Goal: Task Accomplishment & Management: Complete application form

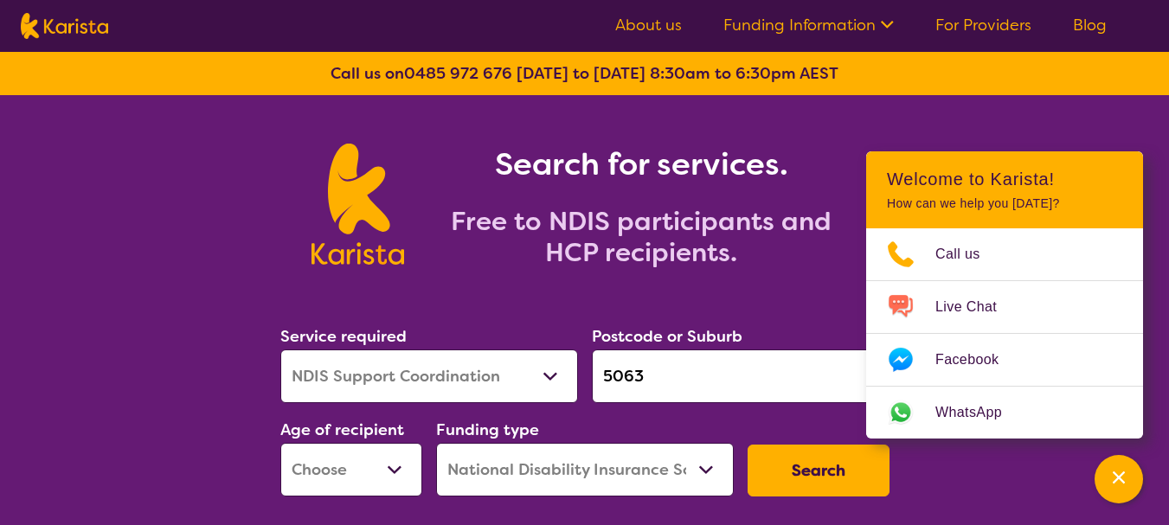
select select "NDIS Support Coordination"
select select "NDIS"
click at [553, 373] on select "Allied Health Assistant Assessment ([MEDICAL_DATA] or [MEDICAL_DATA]) Behaviour…" at bounding box center [429, 377] width 298 height 54
select select "Personal care"
click at [280, 350] on select "Allied Health Assistant Assessment ([MEDICAL_DATA] or [MEDICAL_DATA]) Behaviour…" at bounding box center [429, 377] width 298 height 54
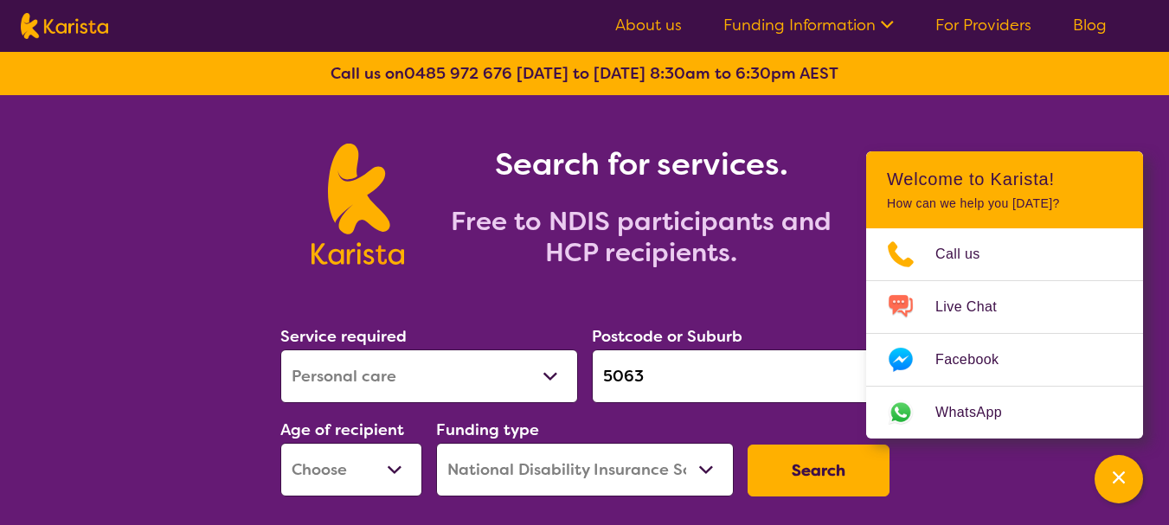
click at [398, 465] on select "Early Childhood - 0 to 9 Child - 10 to 11 Adolescent - 12 to 17 Adult - 18 to 6…" at bounding box center [351, 470] width 142 height 54
click at [806, 463] on button "Search" at bounding box center [818, 471] width 142 height 52
click at [937, 119] on div "Search for services. Free to NDIS participants and HCP recipients." at bounding box center [584, 185] width 1169 height 180
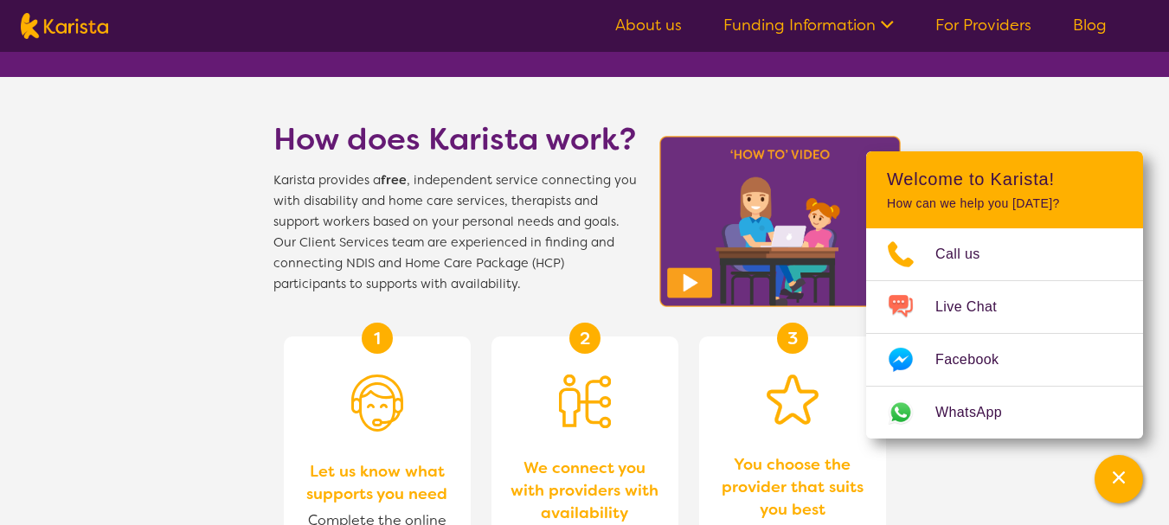
scroll to position [665, 0]
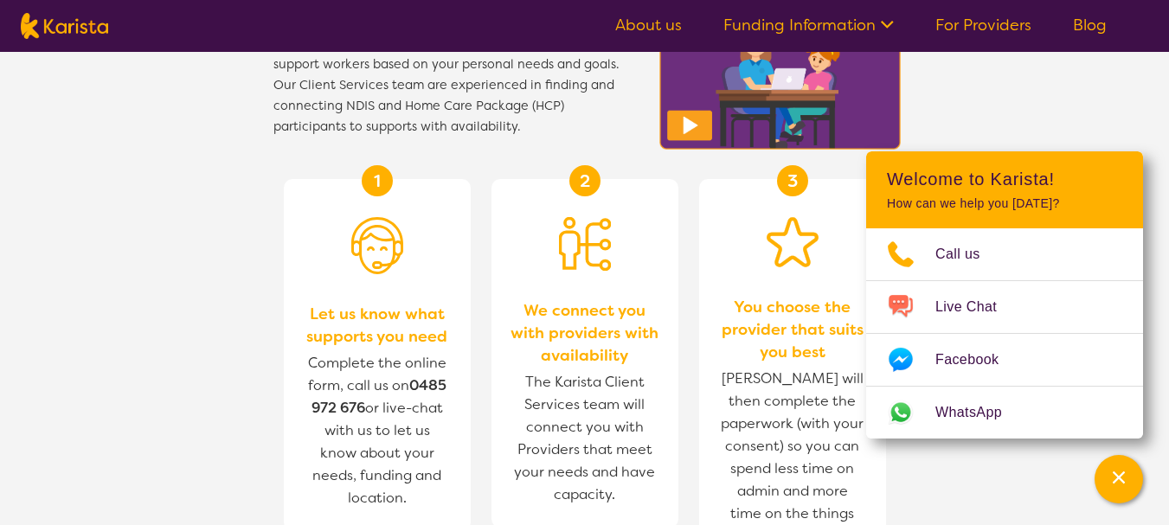
click at [1009, 31] on link "For Providers" at bounding box center [983, 25] width 96 height 21
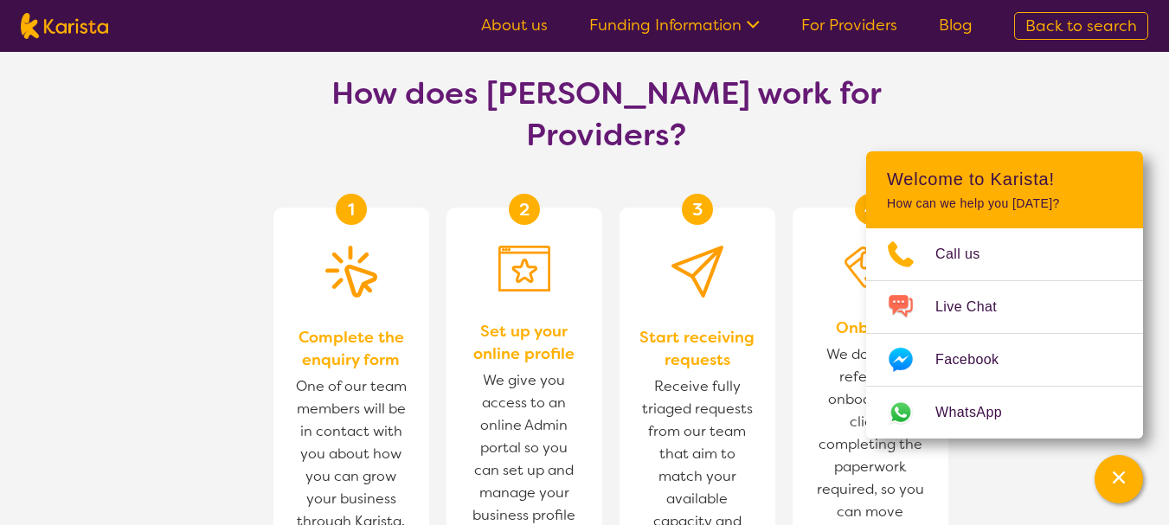
scroll to position [969, 0]
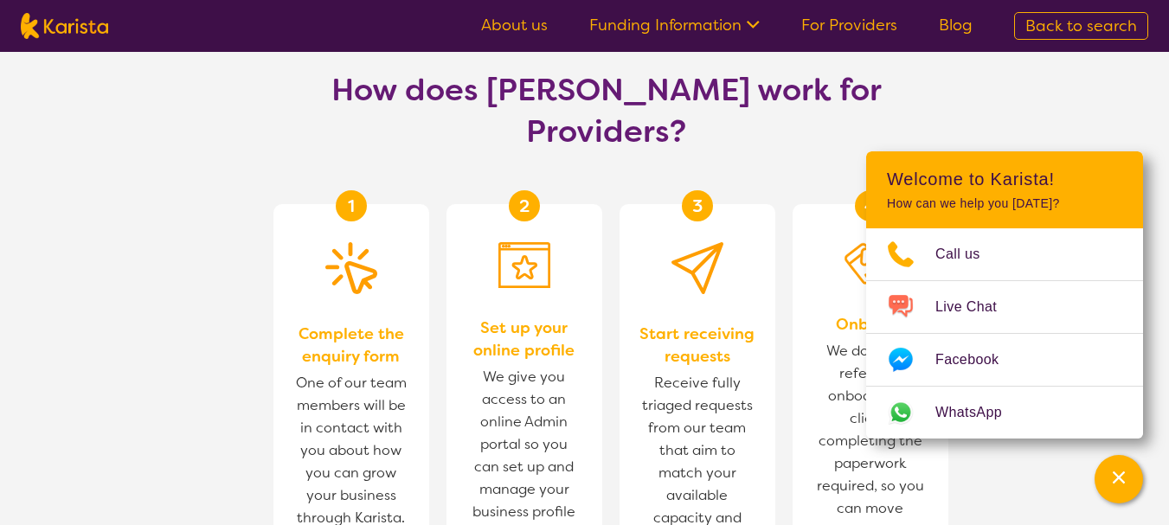
click at [991, 115] on section "How does Karista work for Providers? 1 Complete the enquiry form One of our tea…" at bounding box center [584, 409] width 1169 height 763
click at [1115, 465] on div "Channel Menu" at bounding box center [1118, 479] width 35 height 38
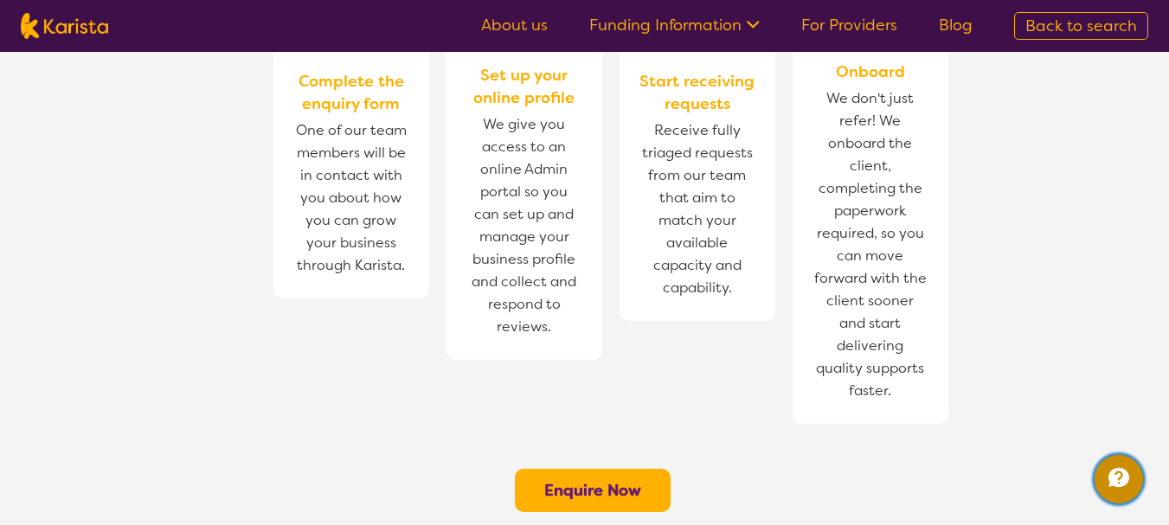
scroll to position [1218, 0]
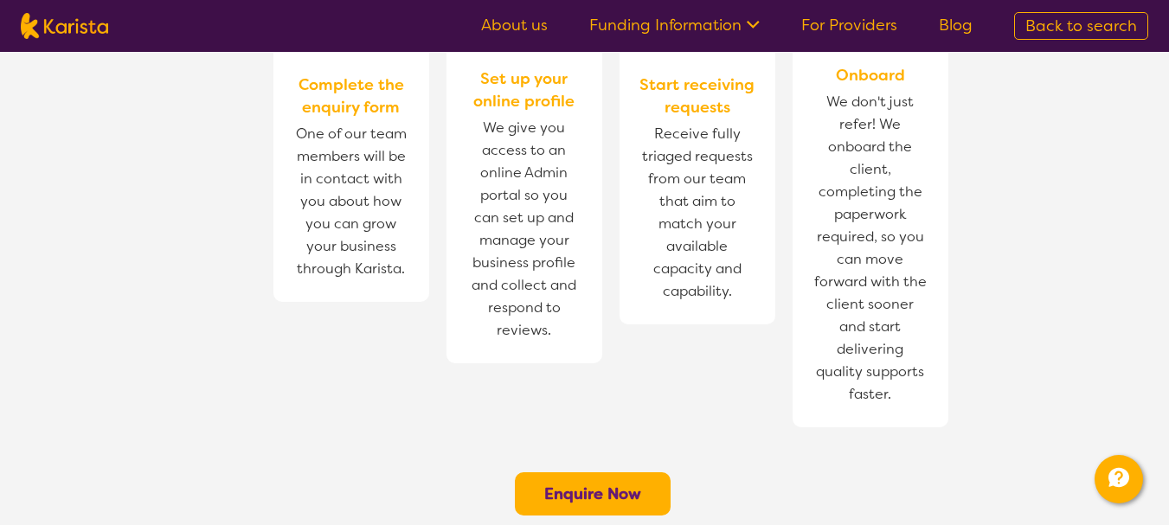
click at [610, 484] on b "Enquire Now" at bounding box center [592, 494] width 97 height 21
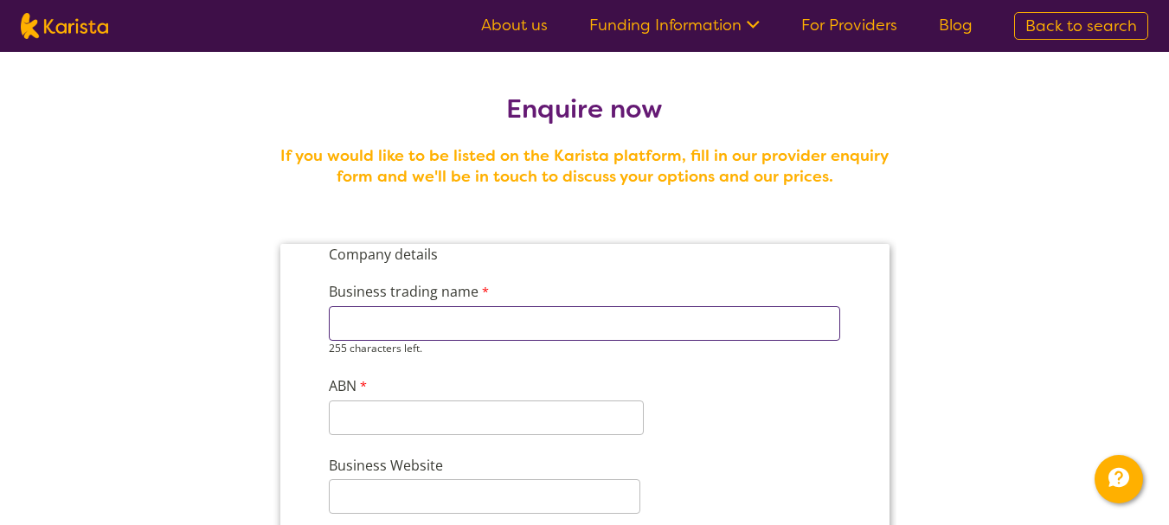
click at [485, 321] on input "Business trading name" at bounding box center [583, 323] width 511 height 35
type input "Joe Niscioli Care"
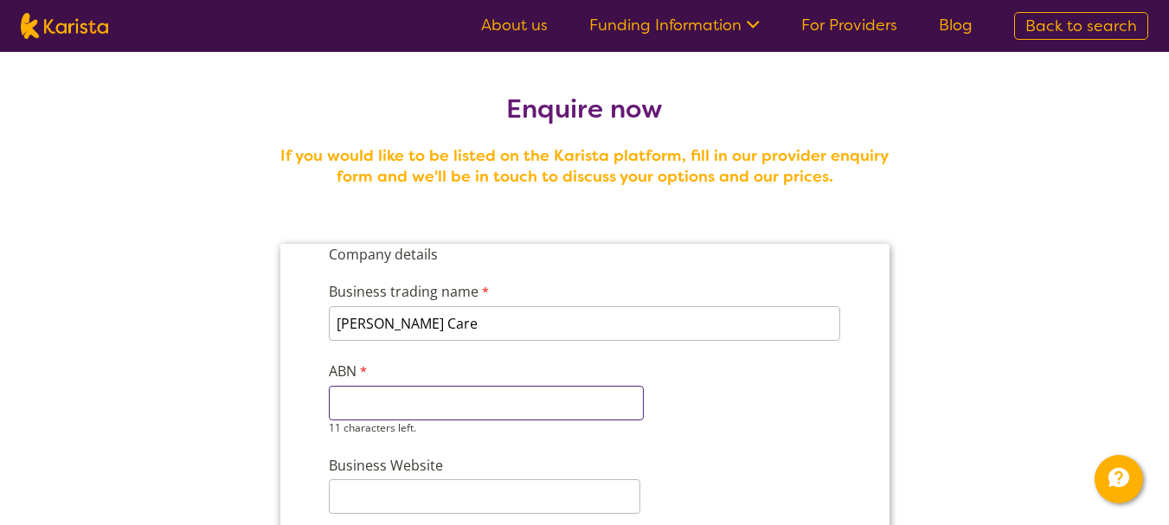
click at [374, 422] on div "11 characters left." at bounding box center [485, 410] width 315 height 49
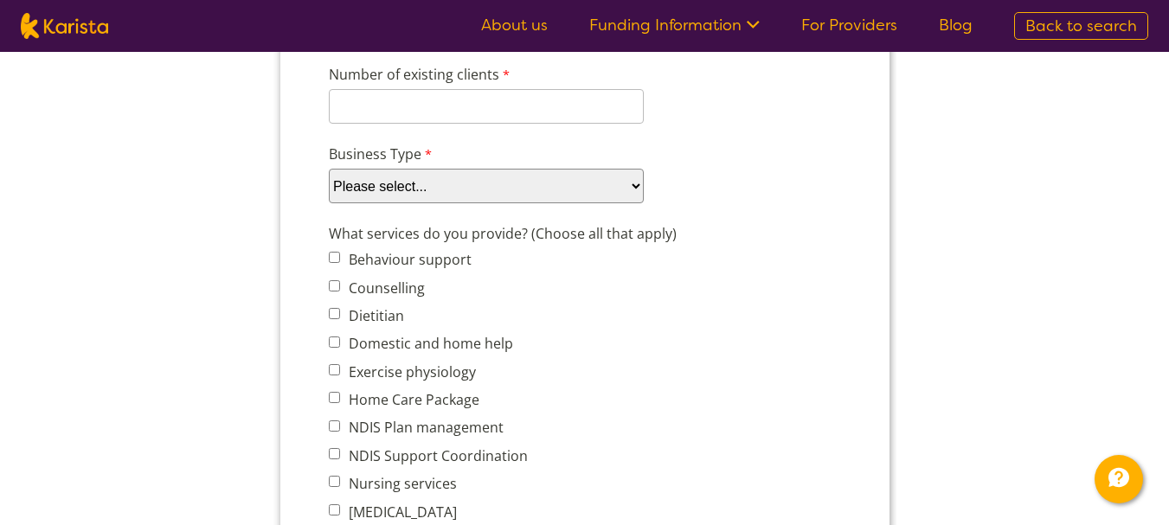
scroll to position [574, 0]
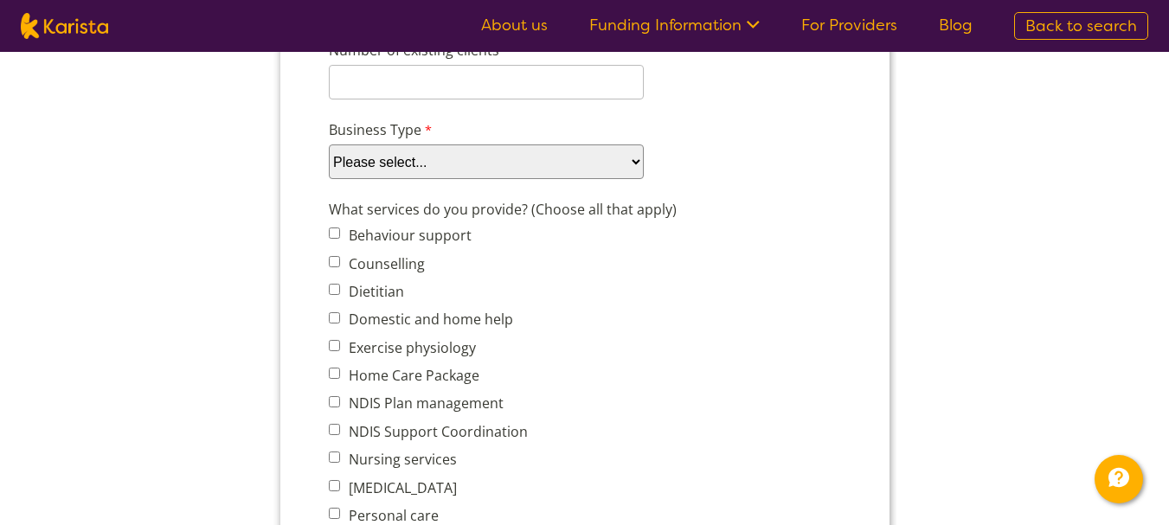
type input "70485346707"
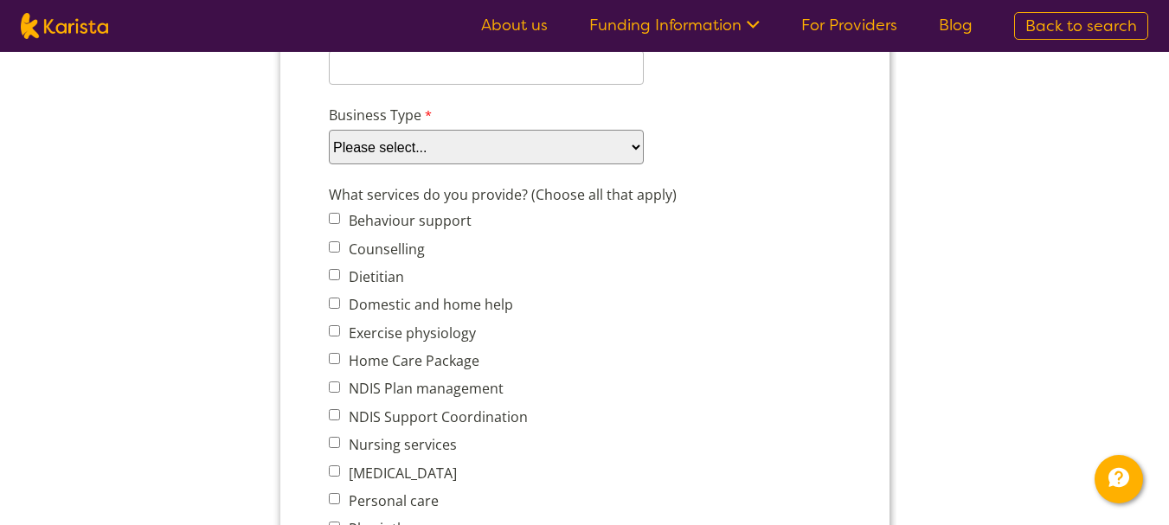
click at [334, 317] on span "Behaviour support Counselling Dietitian Domestic and home help Exercise physiol…" at bounding box center [447, 514] width 238 height 612
click at [334, 307] on input "Domestic and home help" at bounding box center [333, 303] width 11 height 11
checkbox input "true"
click at [332, 361] on input "Home Care Package" at bounding box center [333, 358] width 11 height 11
checkbox input "true"
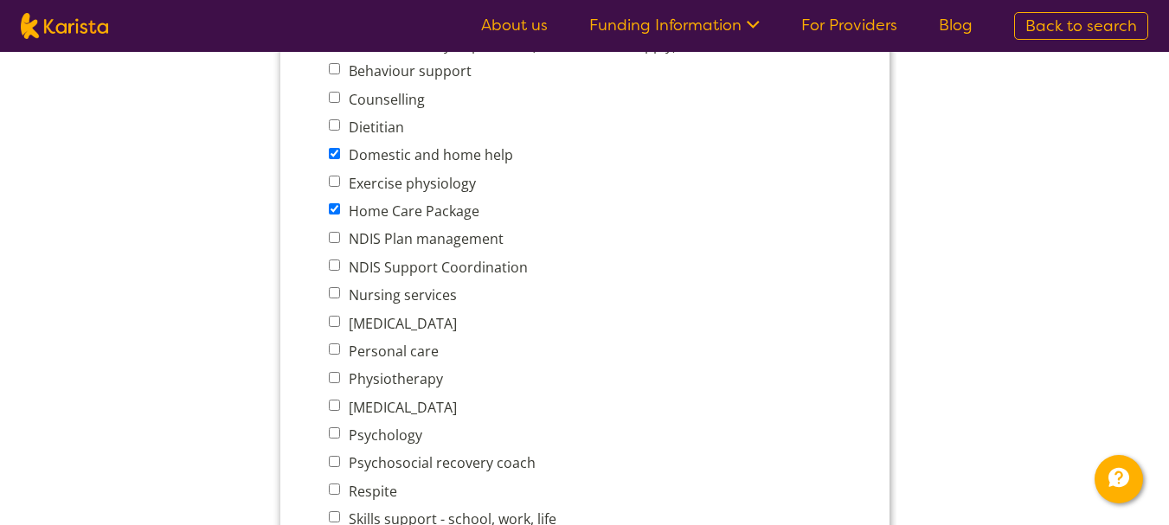
scroll to position [808, 0]
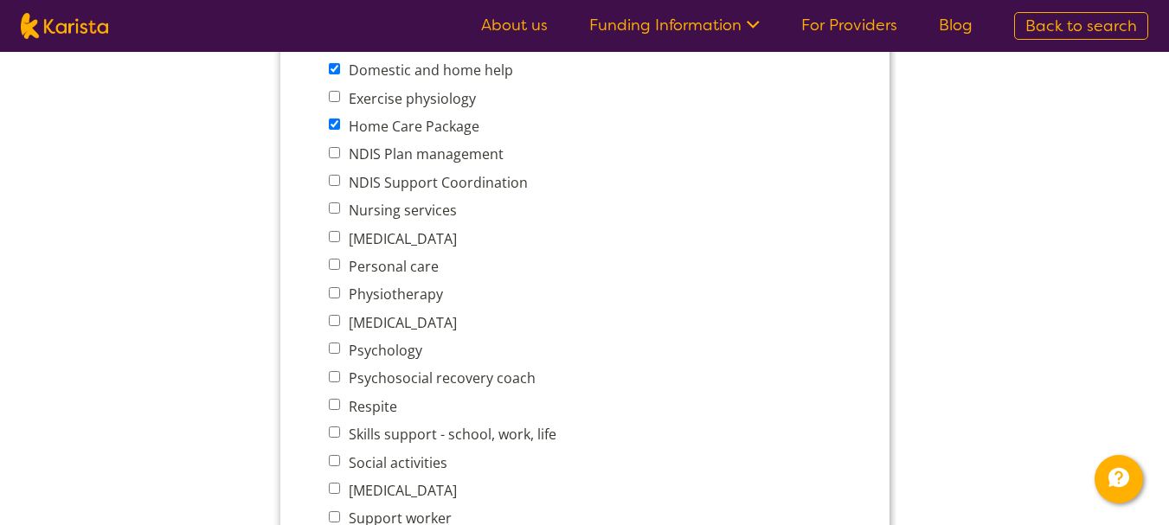
click at [339, 263] on span "Personal care" at bounding box center [447, 266] width 238 height 24
click at [337, 264] on input "Personal care" at bounding box center [333, 264] width 11 height 11
checkbox input "true"
click at [338, 405] on input "Respite" at bounding box center [333, 404] width 11 height 11
checkbox input "true"
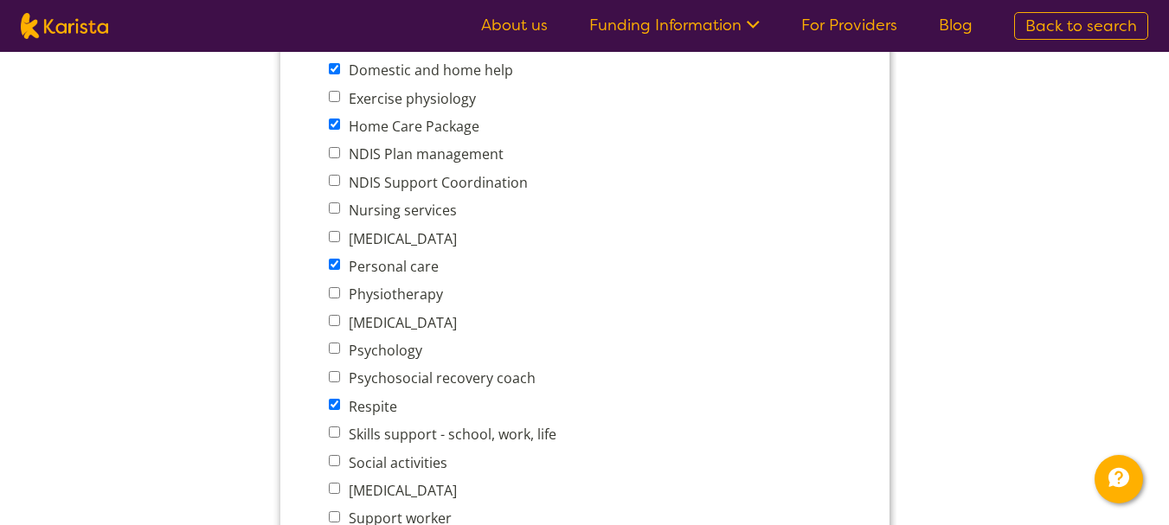
click at [337, 433] on input "Skills support - school, work, life" at bounding box center [333, 431] width 11 height 11
checkbox input "true"
click at [339, 447] on span "Behaviour support Counselling Dietitian Domestic and home help Exercise physiol…" at bounding box center [447, 280] width 238 height 612
click at [336, 459] on input "Social activities" at bounding box center [333, 460] width 11 height 11
checkbox input "true"
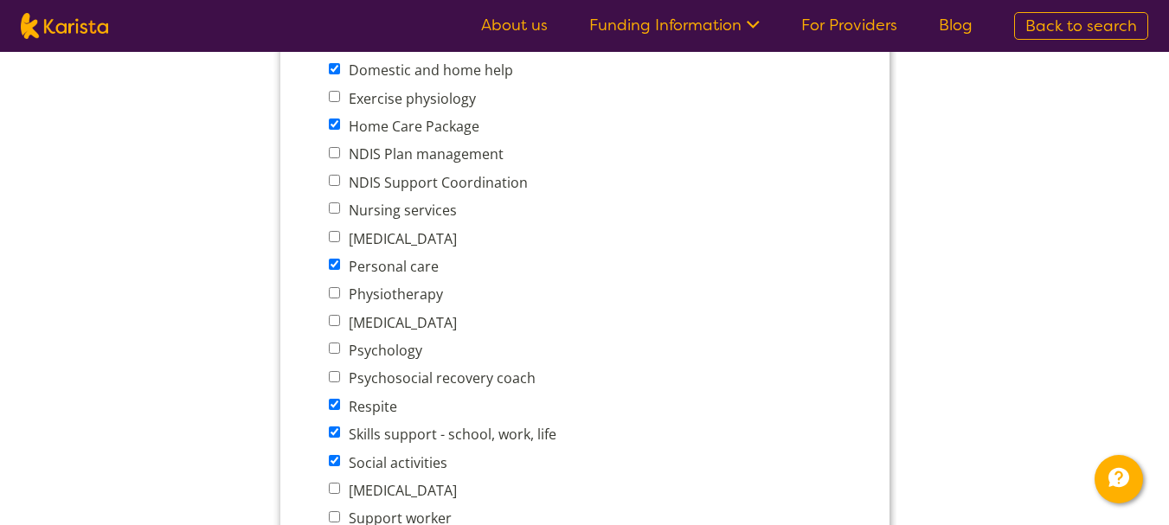
click at [334, 518] on input "Support worker" at bounding box center [333, 516] width 11 height 11
checkbox input "true"
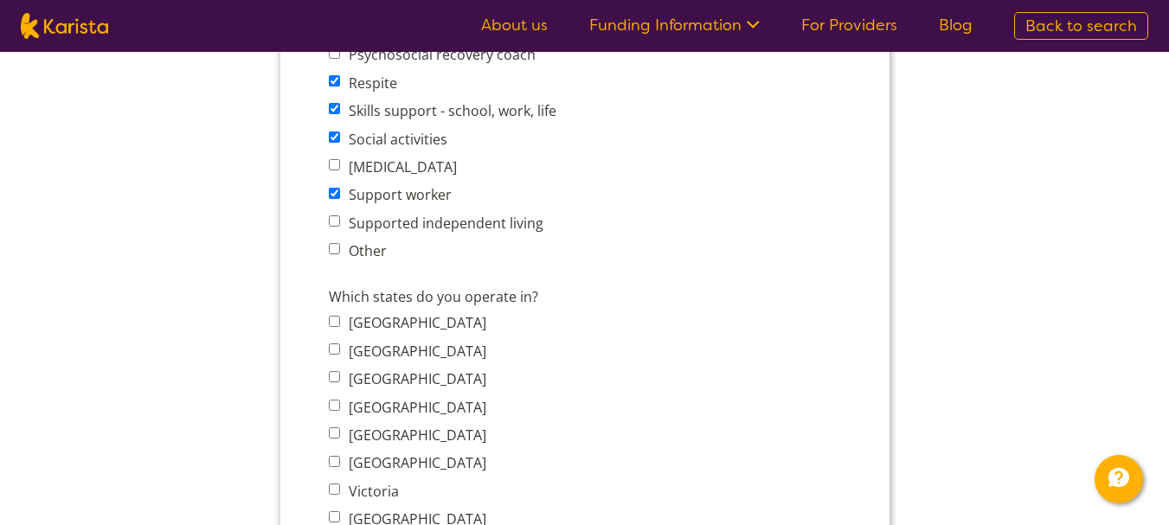
scroll to position [1156, 0]
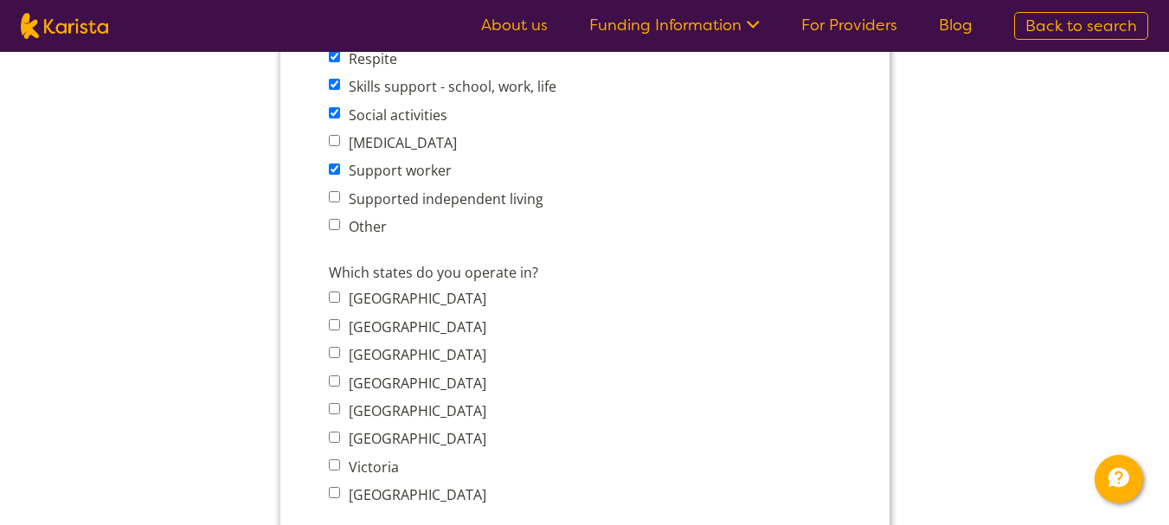
click at [335, 196] on input "Supported independent living" at bounding box center [333, 196] width 11 height 11
checkbox input "true"
click at [336, 407] on input "South Australia" at bounding box center [333, 408] width 11 height 11
checkbox input "true"
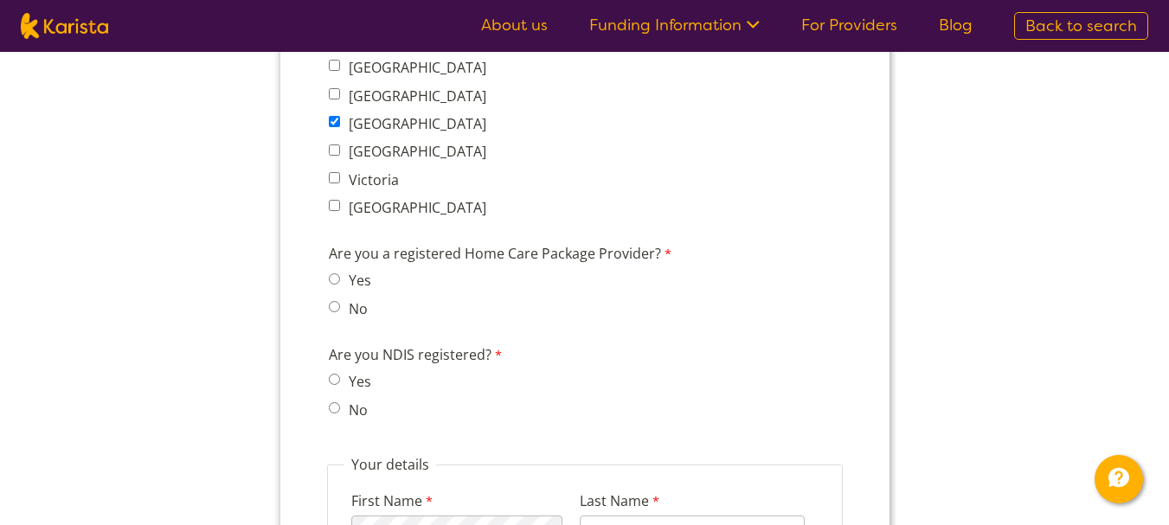
scroll to position [1449, 0]
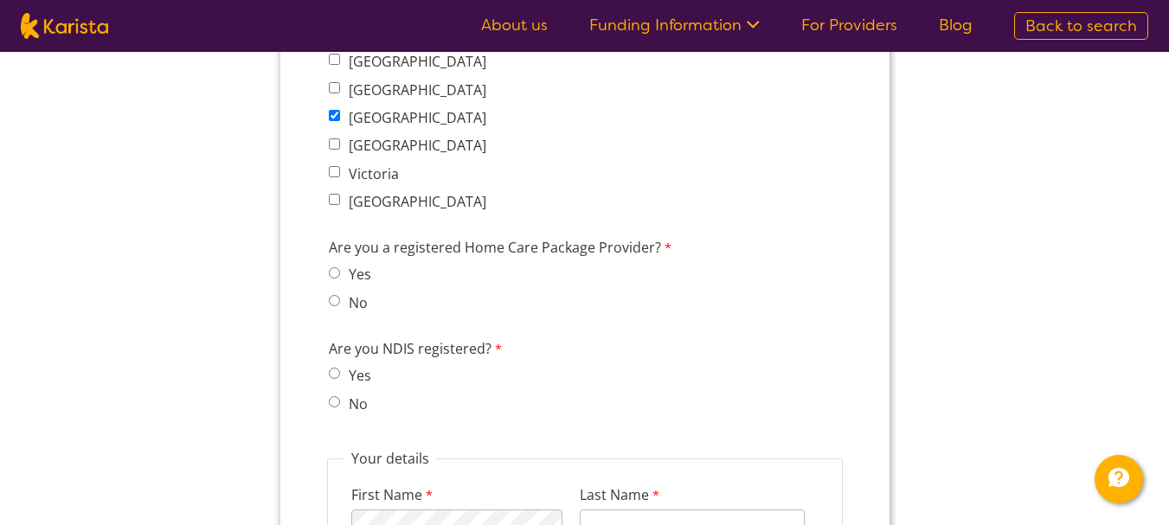
click at [334, 301] on input "No" at bounding box center [333, 300] width 11 height 11
radio input "true"
click at [332, 394] on span "No" at bounding box center [354, 403] width 53 height 24
click at [332, 401] on input "No" at bounding box center [333, 401] width 11 height 11
radio input "true"
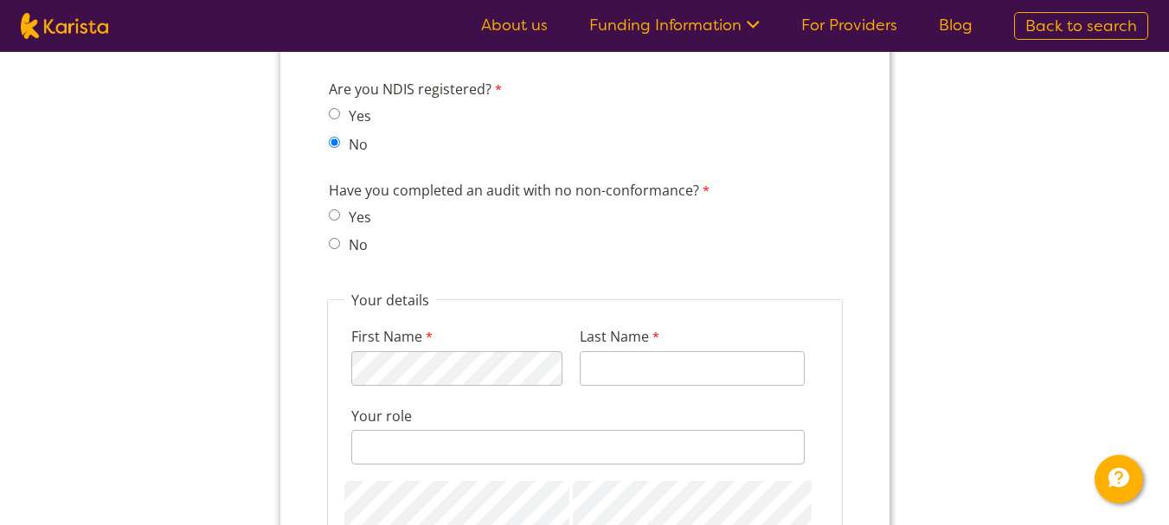
scroll to position [1727, 0]
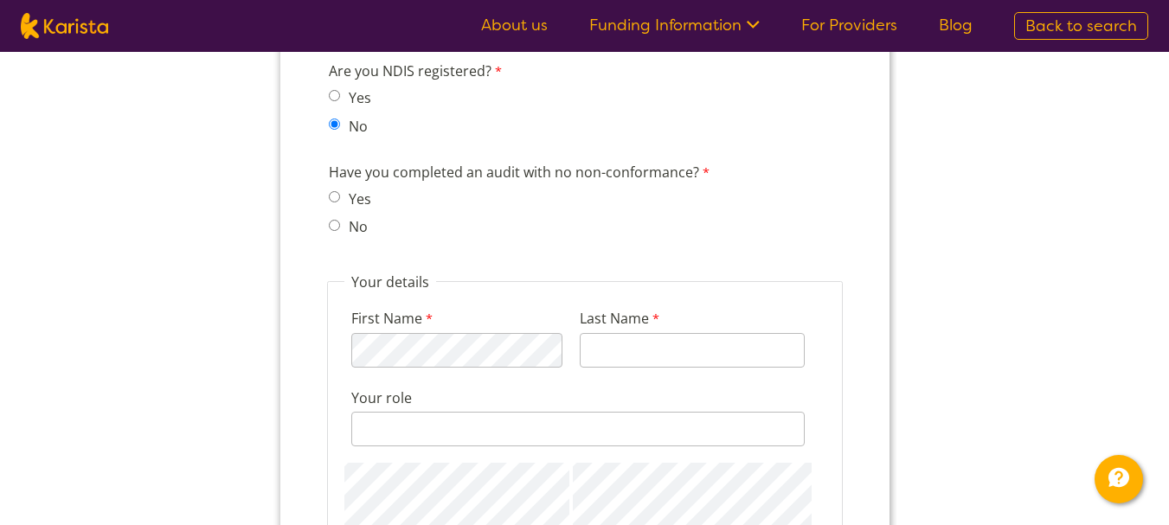
click at [330, 221] on input "No" at bounding box center [333, 225] width 11 height 11
radio input "true"
type input "Niscioli"
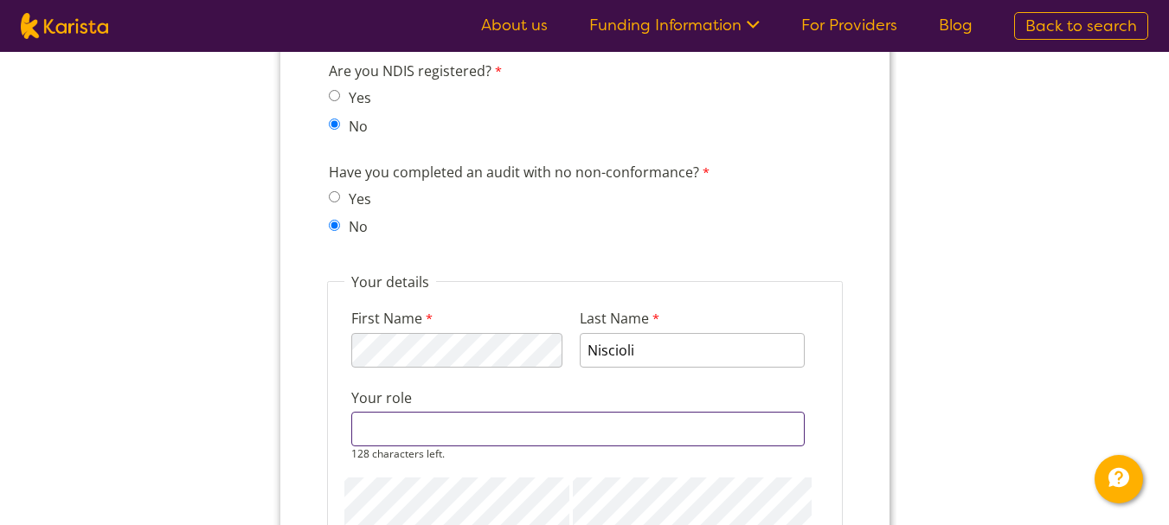
click at [378, 432] on input "Your role" at bounding box center [576, 429] width 453 height 35
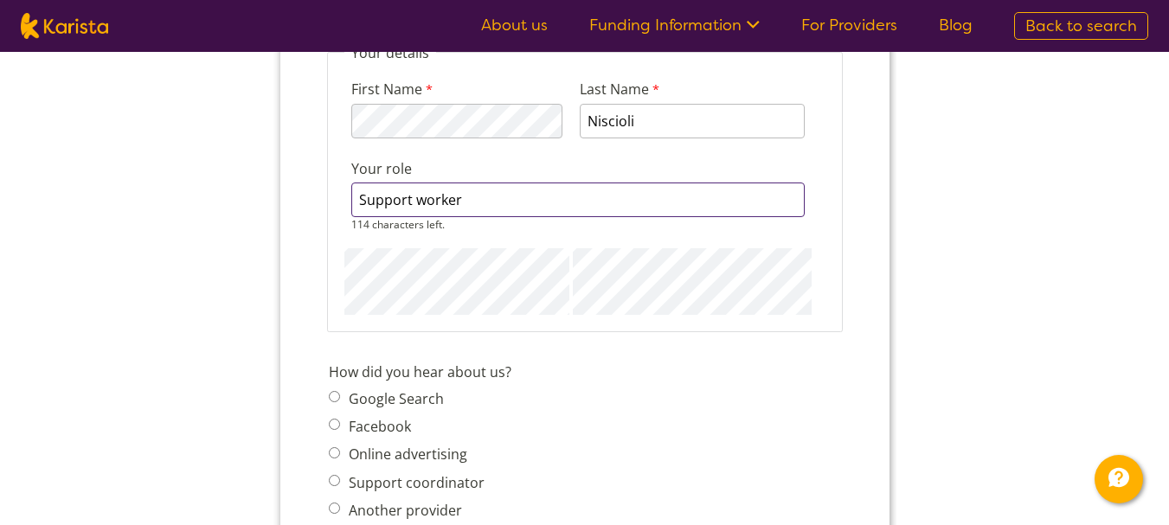
scroll to position [1963, 0]
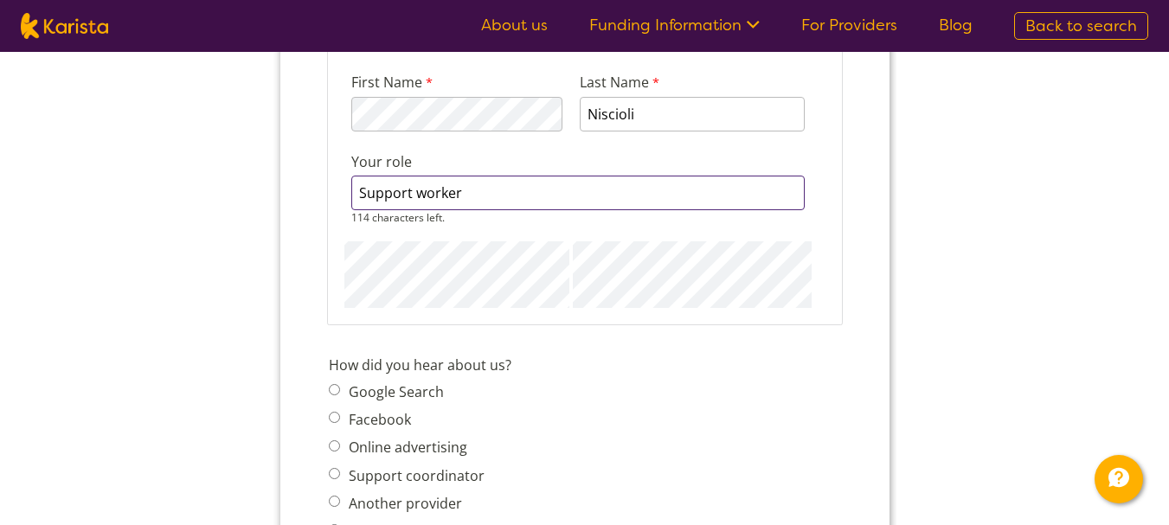
type input "Support worker"
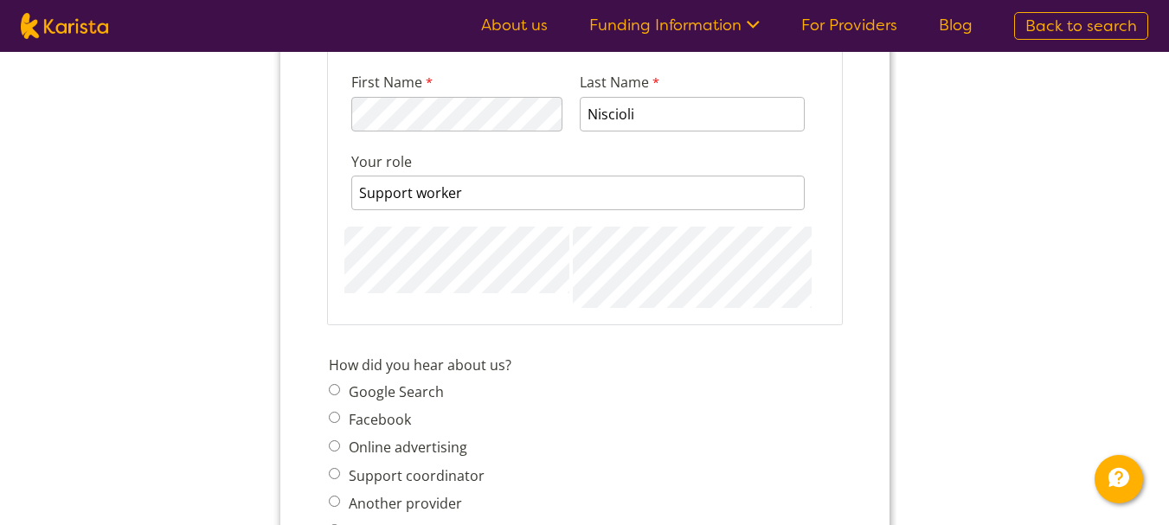
click at [329, 503] on span "Google Search Facebook Online advertising Support coordinator Another provider …" at bounding box center [411, 475] width 166 height 193
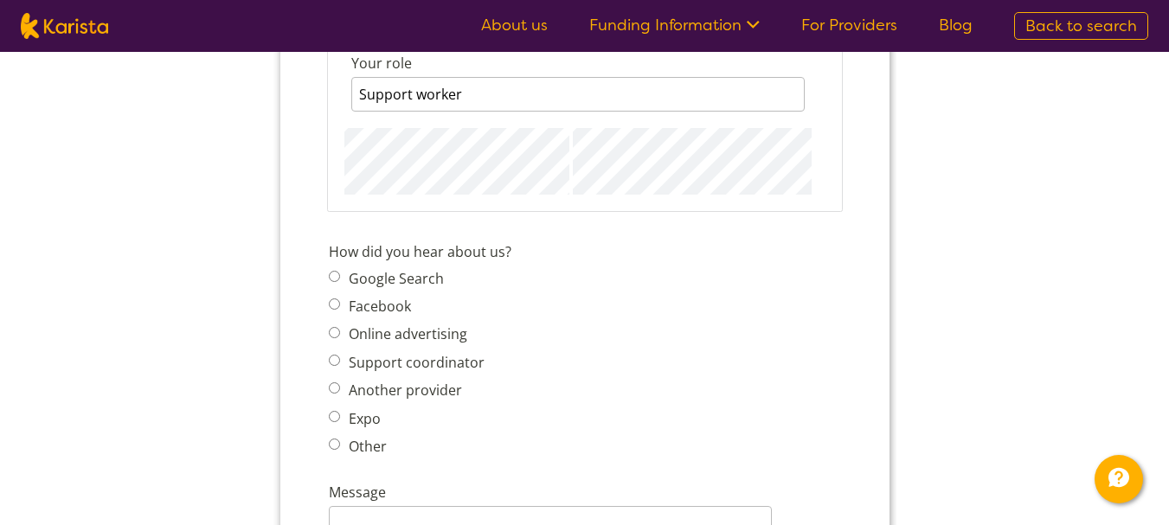
scroll to position [2129, 0]
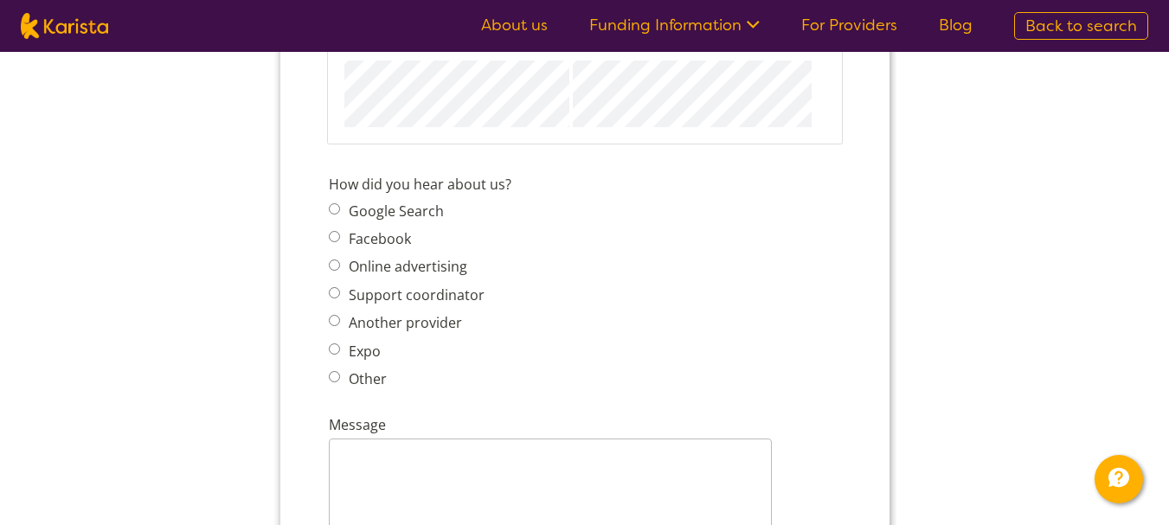
click at [335, 323] on input "Another provider" at bounding box center [333, 320] width 11 height 11
radio input "true"
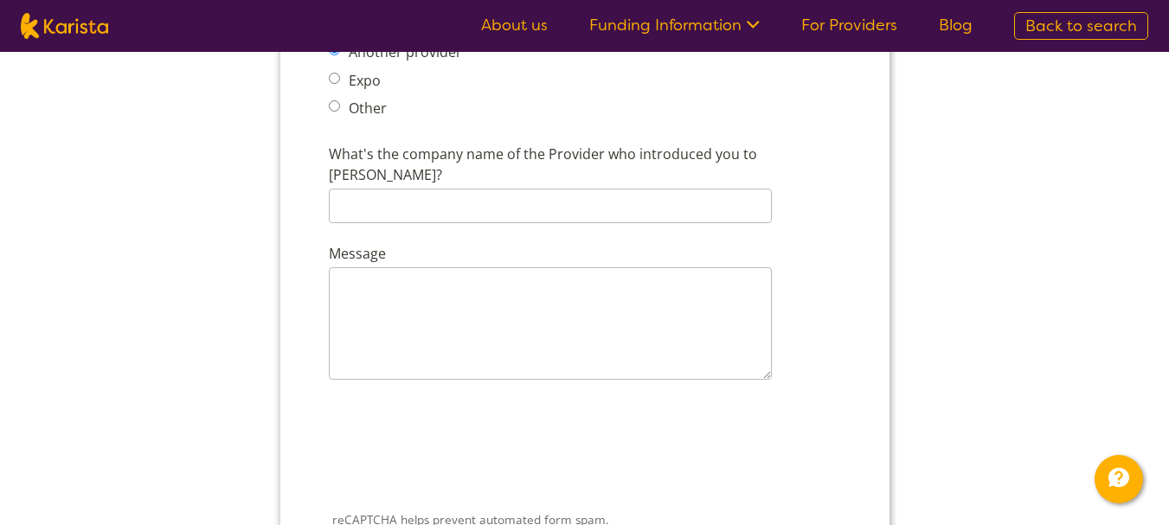
scroll to position [2451, 0]
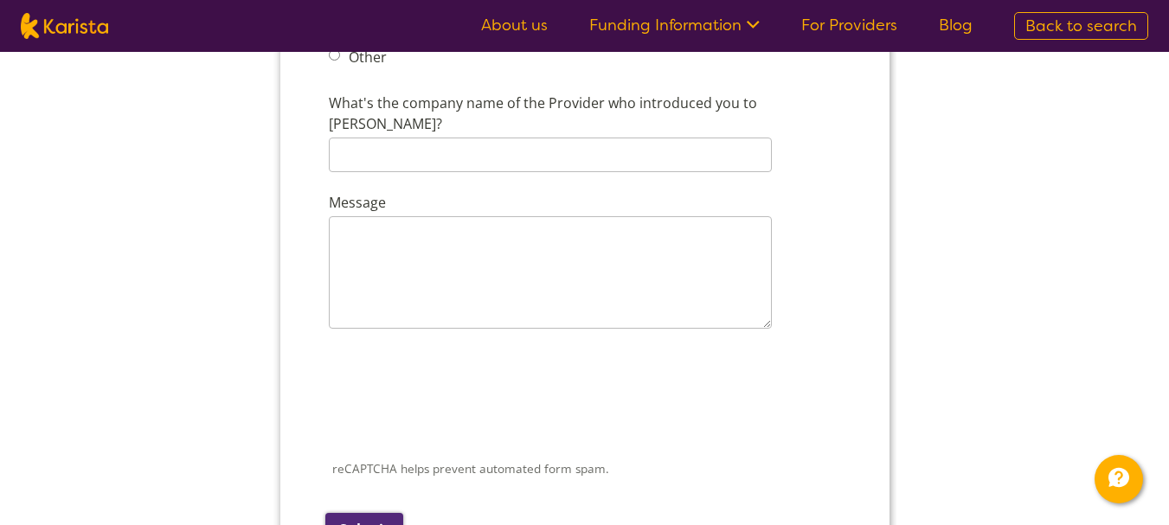
click at [365, 513] on input "Submit" at bounding box center [363, 529] width 78 height 33
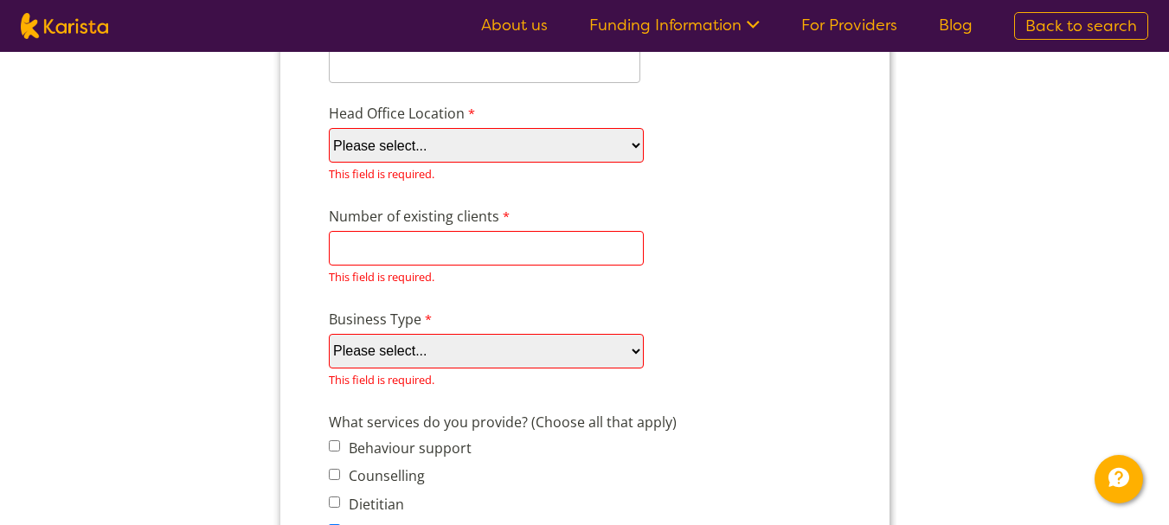
scroll to position [363, 0]
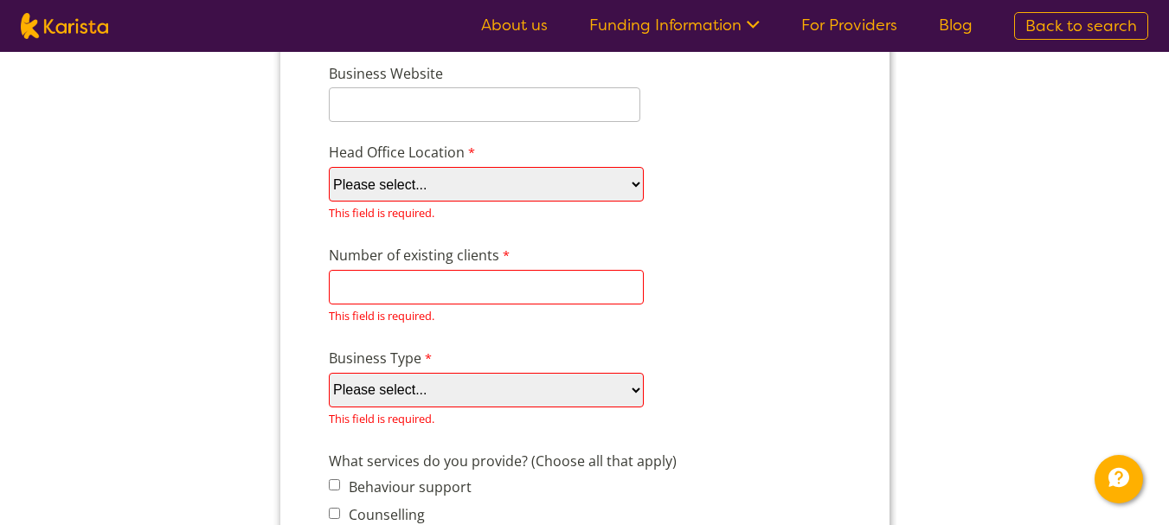
click at [633, 189] on select "Please select... ACT NSW NT QLD SA TAS VIC WA" at bounding box center [485, 184] width 315 height 35
select select "tfa_98"
click at [328, 202] on select "Please select... ACT NSW NT QLD SA TAS VIC WA" at bounding box center [485, 184] width 315 height 35
click at [467, 278] on input "Number of existing clients" at bounding box center [485, 287] width 315 height 35
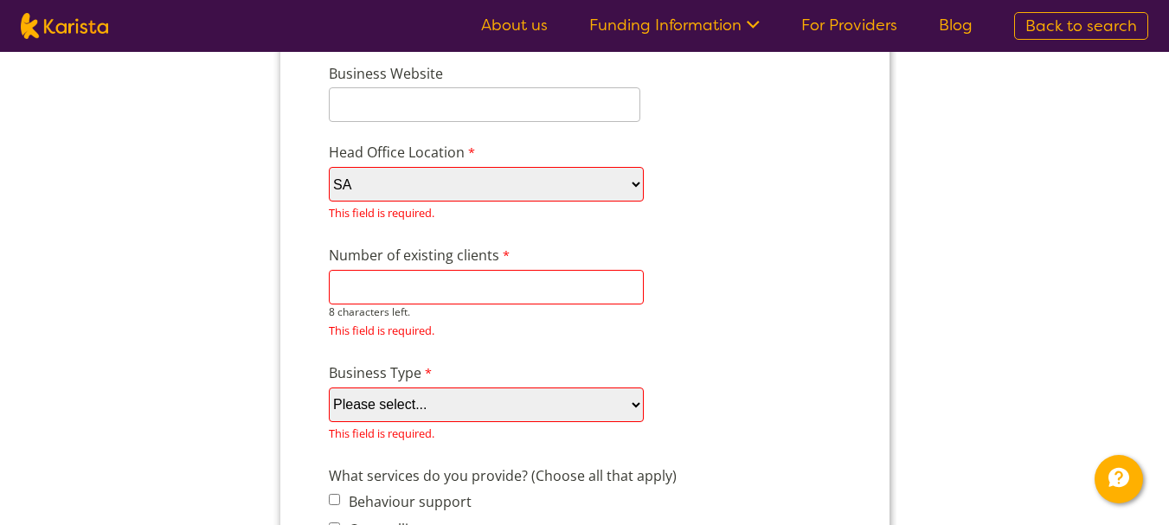
type input "2"
type input "3"
click at [640, 407] on select "Please select... Company Individual/Sole Trader Other (please specify)" at bounding box center [485, 405] width 315 height 35
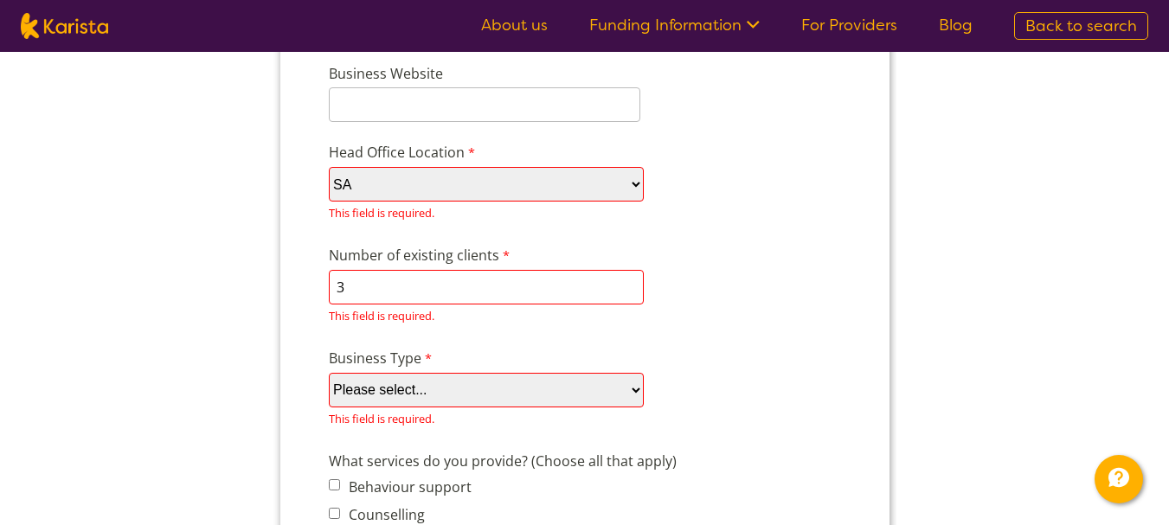
scroll to position [0, 0]
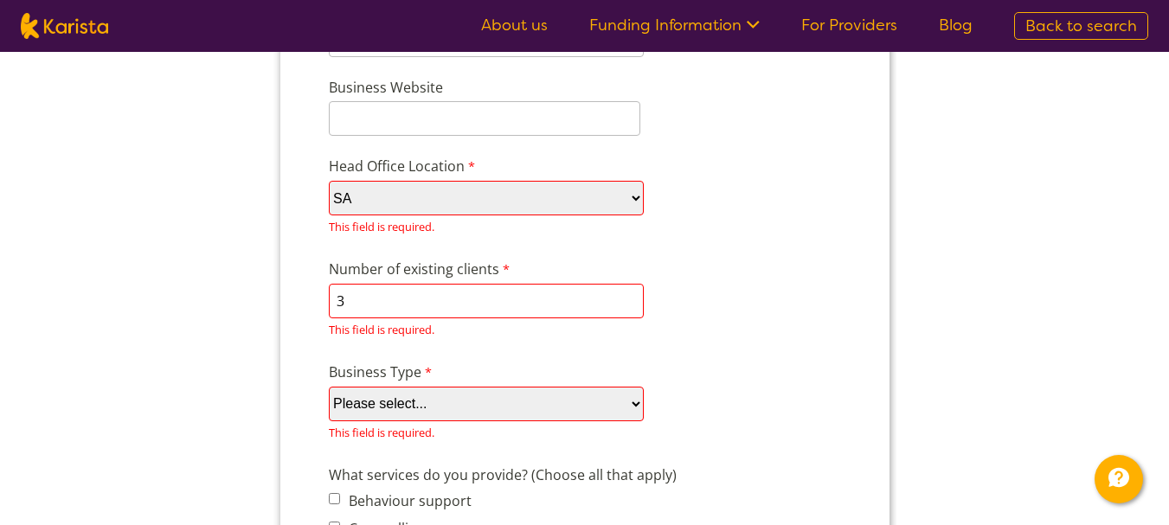
select select "tfa_88"
click at [328, 421] on select "Please select... Company Individual/Sole Trader Other (please specify)" at bounding box center [485, 404] width 315 height 35
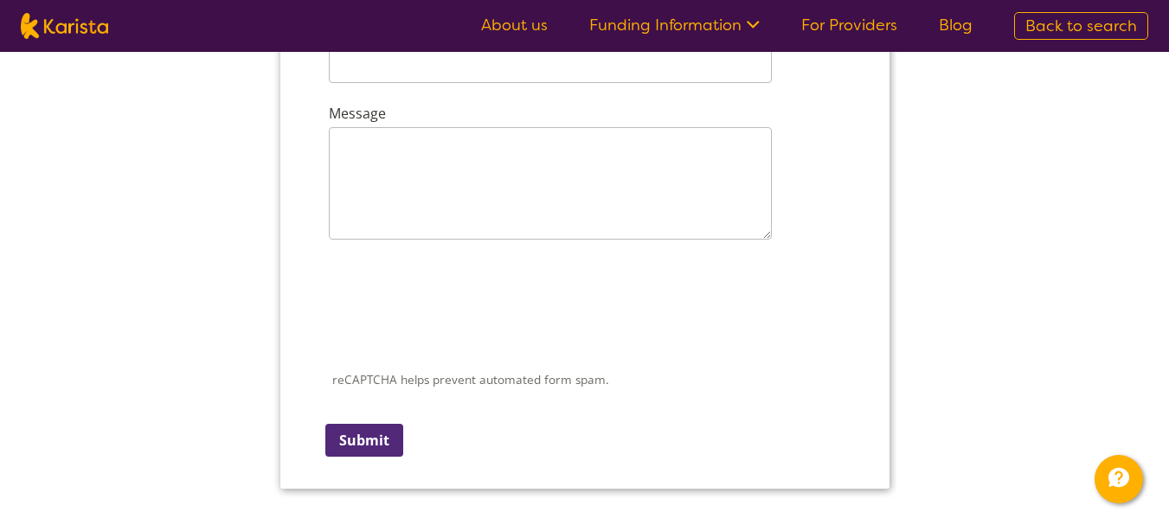
scroll to position [2686, 0]
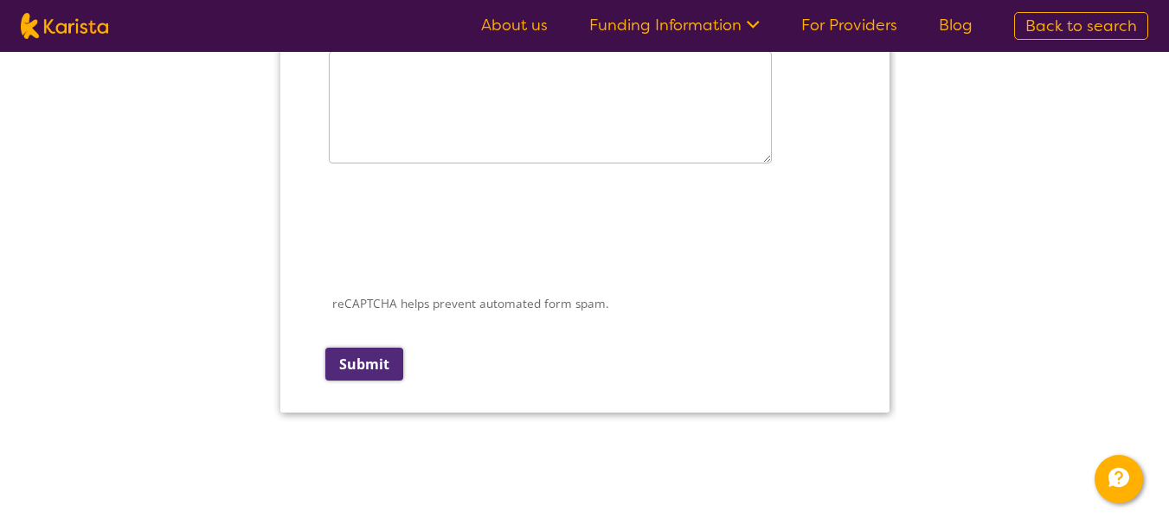
click at [338, 348] on input "Submit" at bounding box center [363, 364] width 78 height 33
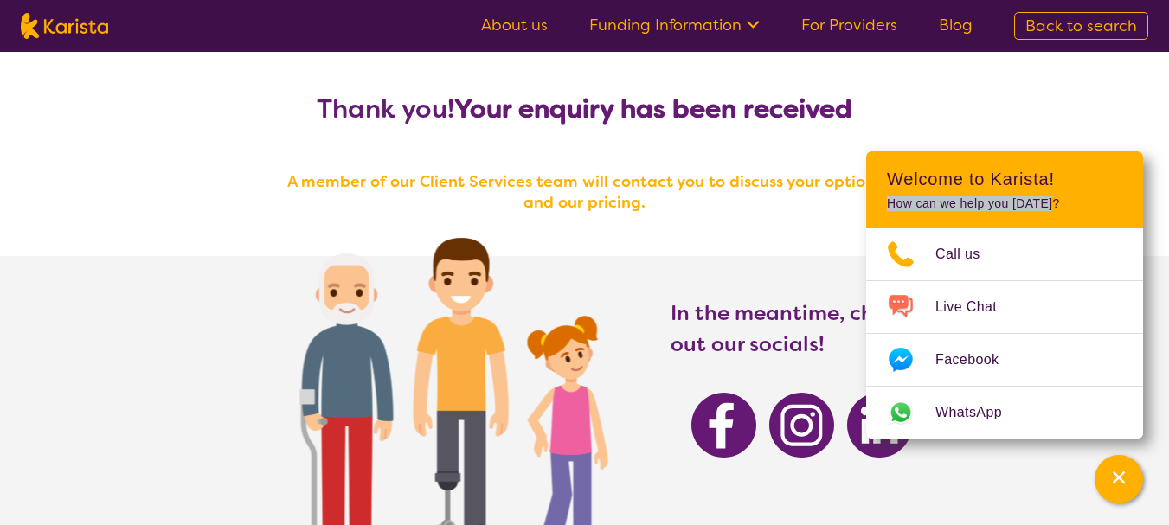
drag, startPoint x: 1087, startPoint y: 162, endPoint x: 1086, endPoint y: 221, distance: 58.9
click at [1087, 227] on header "Welcome to Karista! How can we help you today?" at bounding box center [1004, 189] width 277 height 77
click at [1054, 113] on div "Thank you! Your enquiry has been received A member of our Client Services team …" at bounding box center [584, 390] width 1169 height 677
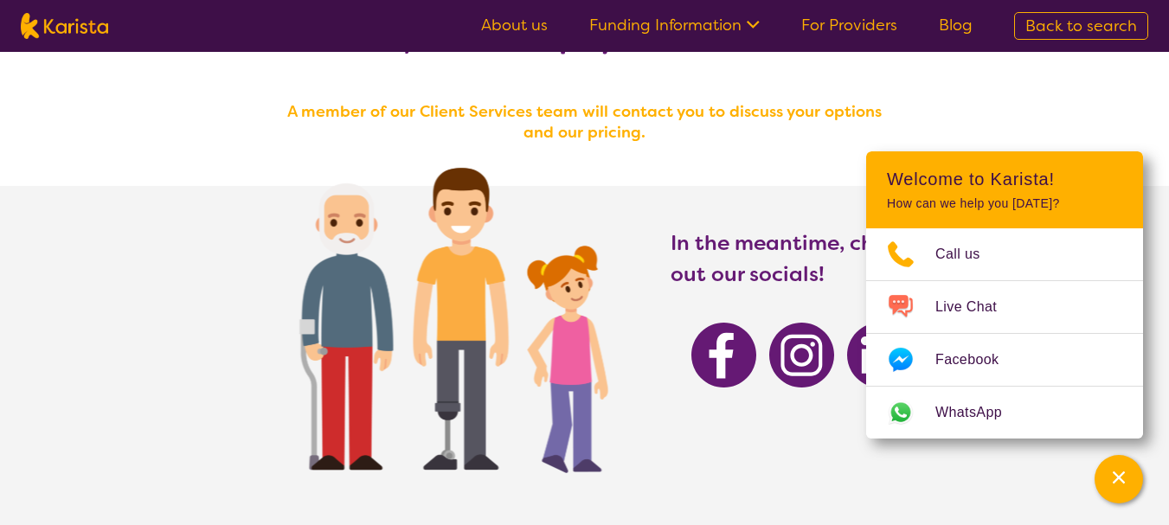
scroll to position [74, 0]
